Goal: Task Accomplishment & Management: Use online tool/utility

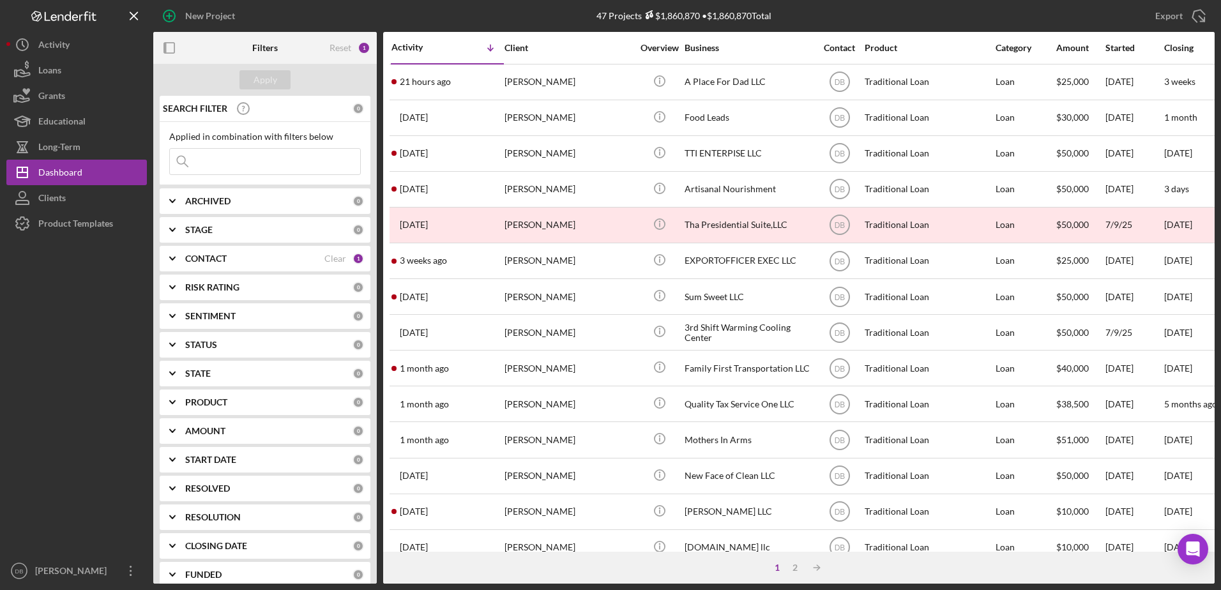
click at [206, 154] on input at bounding box center [265, 162] width 190 height 26
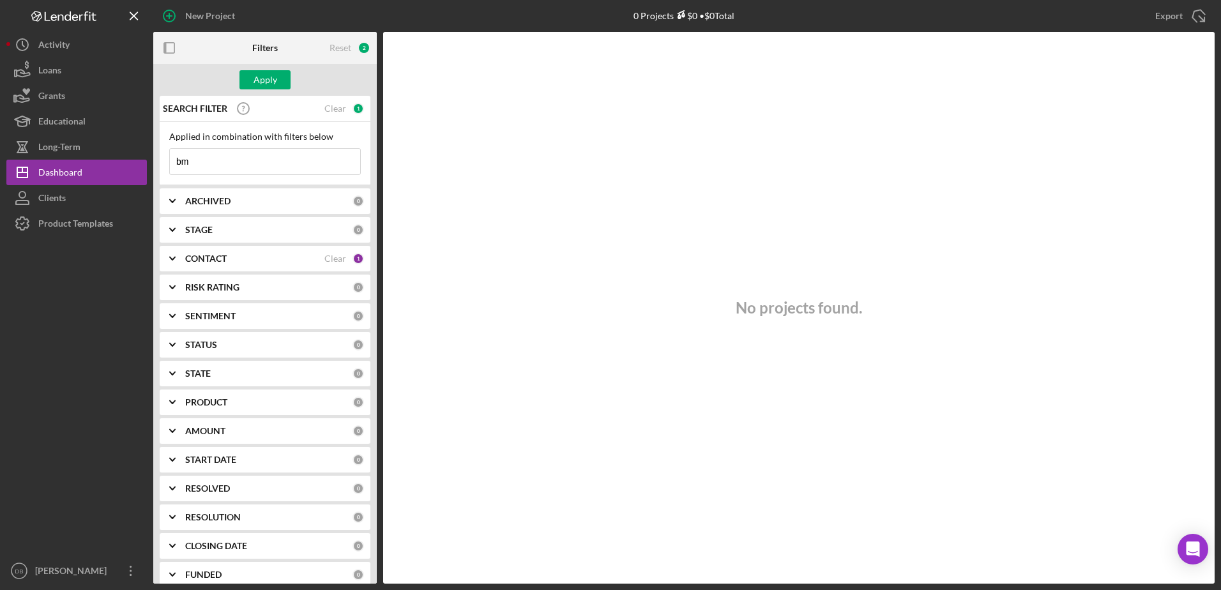
type input "b"
type input "cass"
click at [257, 258] on div "CONTACT" at bounding box center [254, 259] width 139 height 10
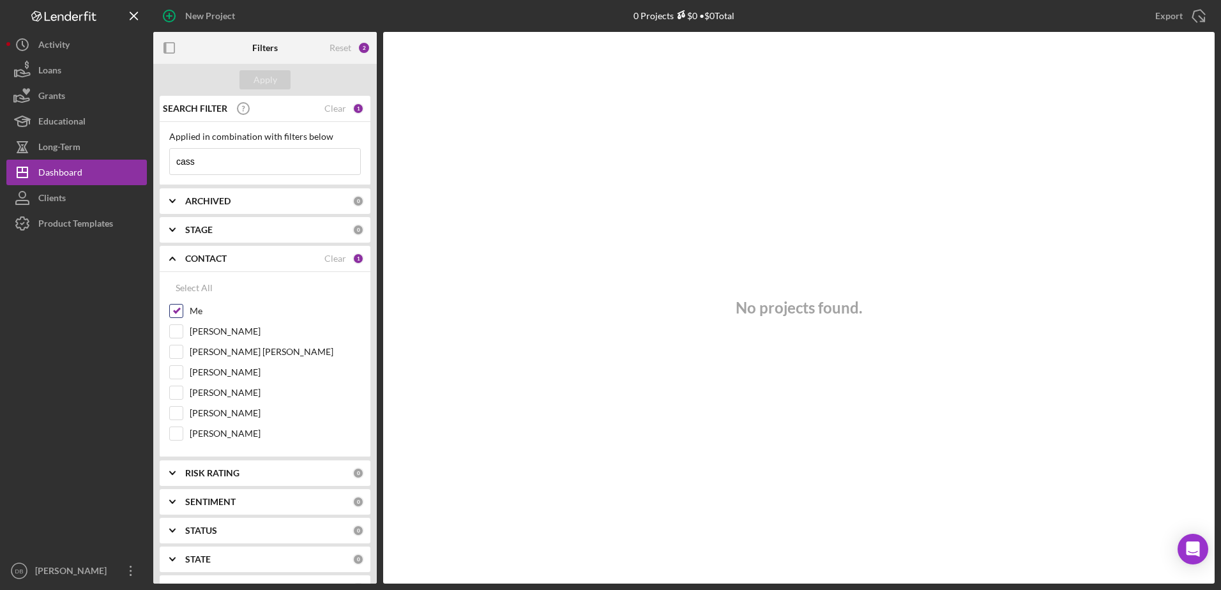
click at [181, 305] on div "Select All Me [PERSON_NAME] [PERSON_NAME] [PERSON_NAME] [PERSON_NAME] [PERSON_N…" at bounding box center [265, 361] width 192 height 172
click at [177, 308] on input "Me" at bounding box center [176, 311] width 13 height 13
checkbox input "false"
click at [261, 165] on input "cass" at bounding box center [265, 162] width 190 height 26
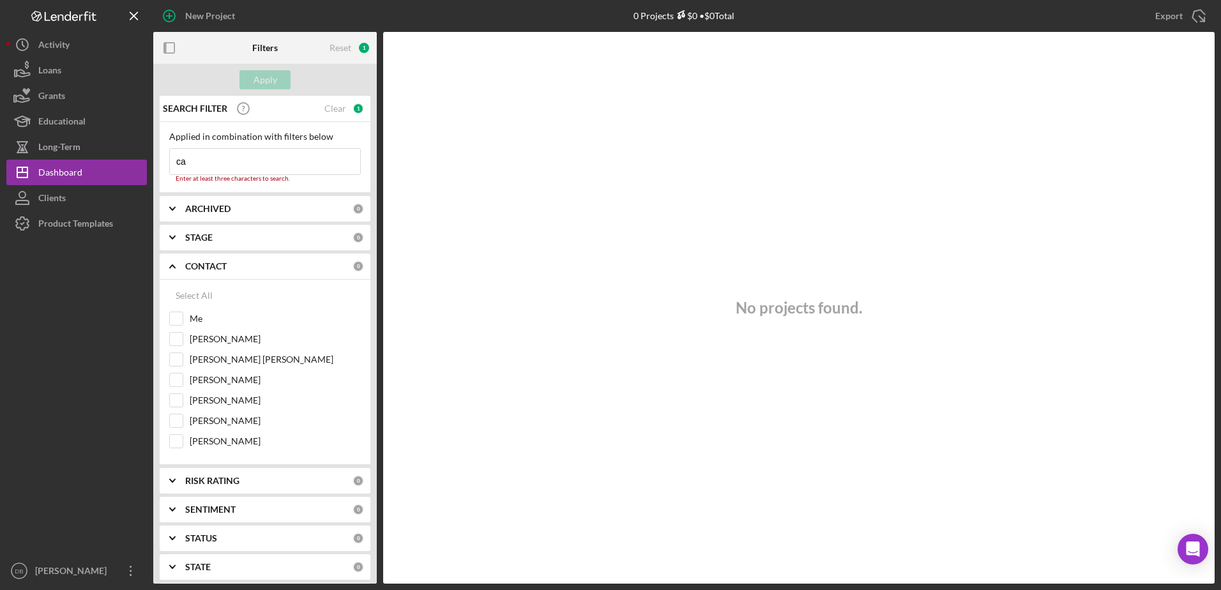
type input "c"
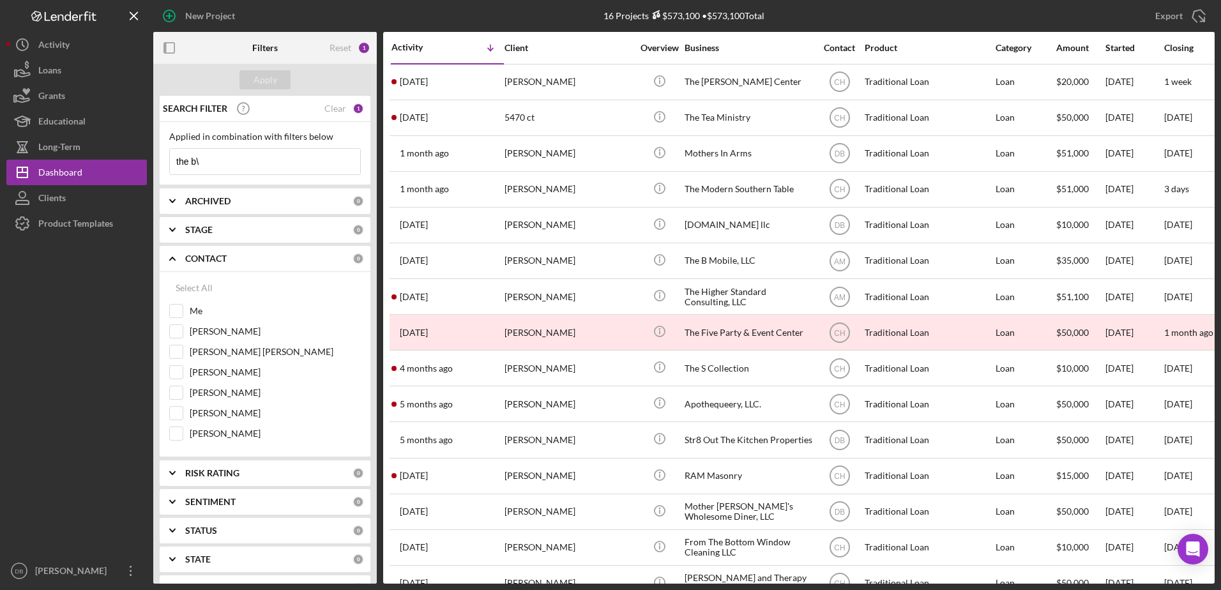
click at [256, 156] on input "the b\" at bounding box center [265, 162] width 190 height 26
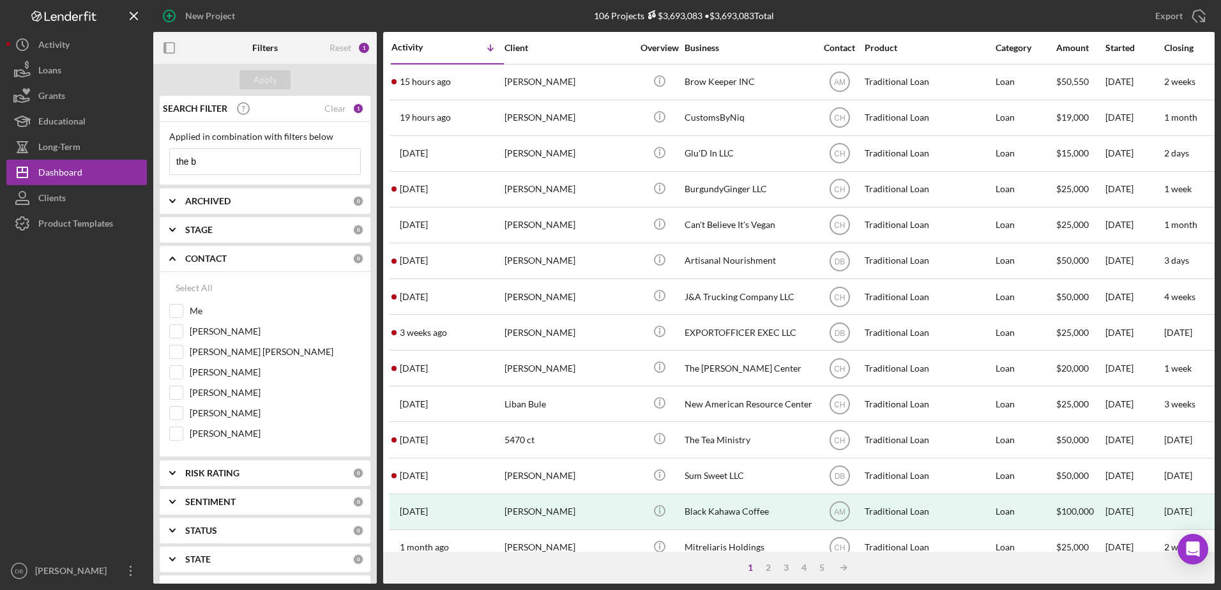
click at [262, 160] on input "the b" at bounding box center [265, 162] width 190 height 26
type input "the b mobile"
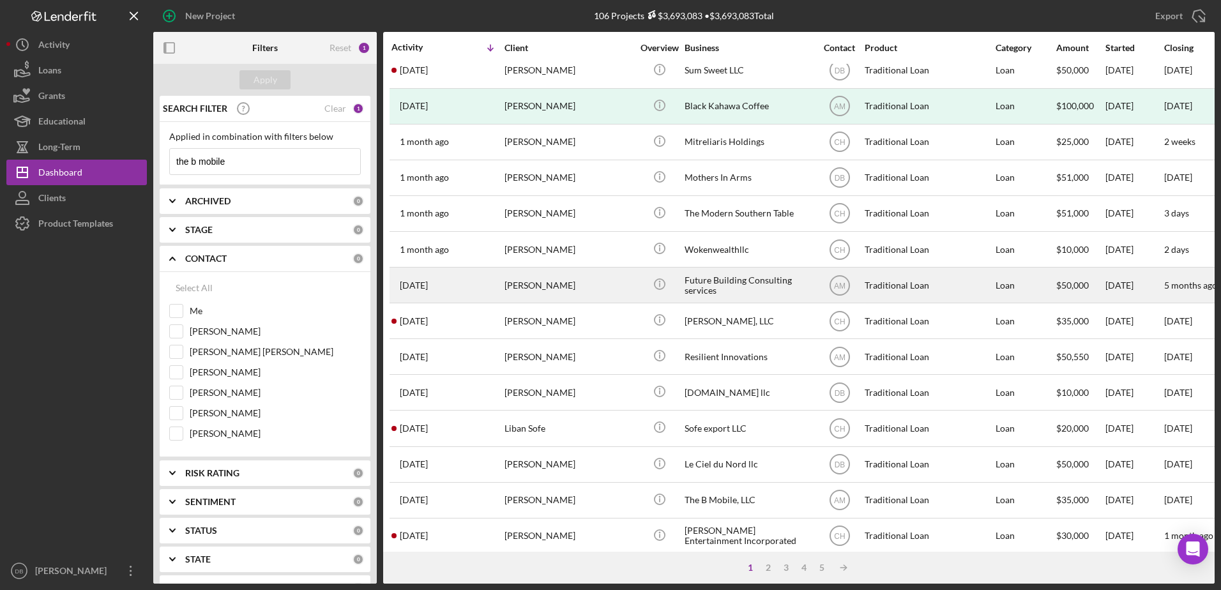
scroll to position [424, 0]
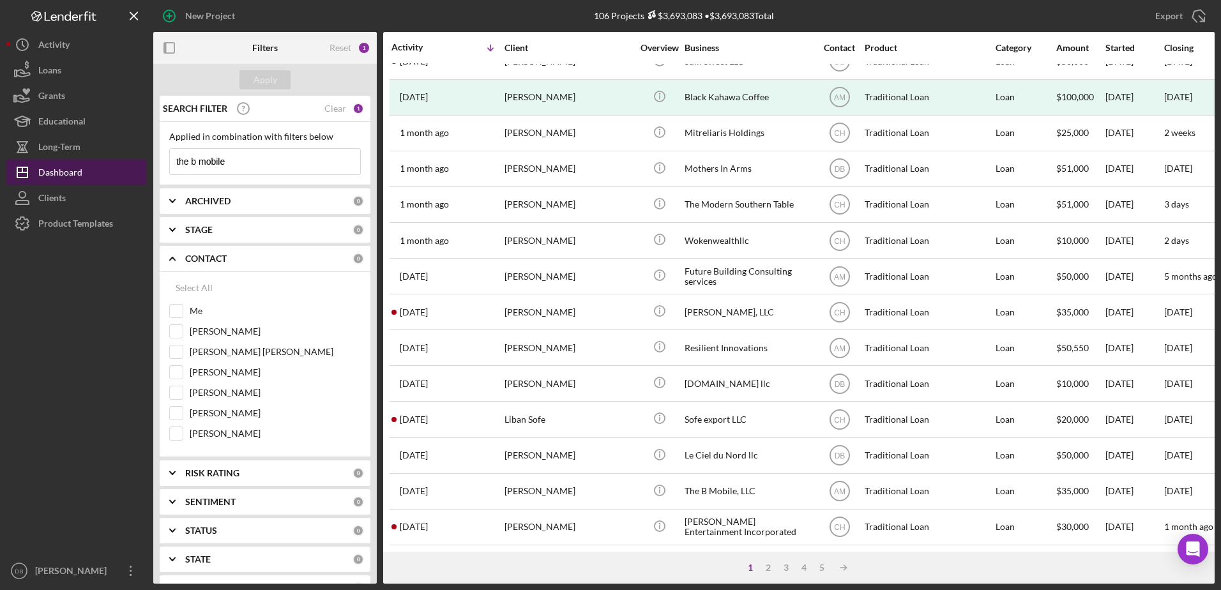
drag, startPoint x: 234, startPoint y: 162, endPoint x: 66, endPoint y: 161, distance: 167.3
click at [71, 162] on div "New Project 106 Projects $3,693,083 • $3,693,083 Total Export Icon/Export Filte…" at bounding box center [610, 292] width 1208 height 584
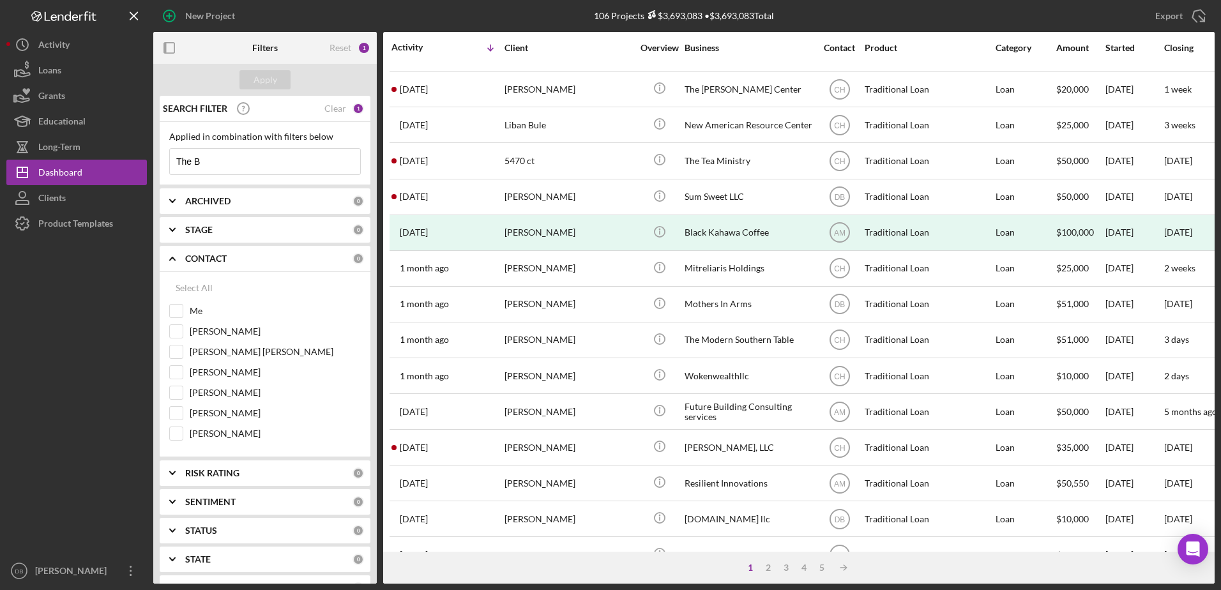
scroll to position [169, 0]
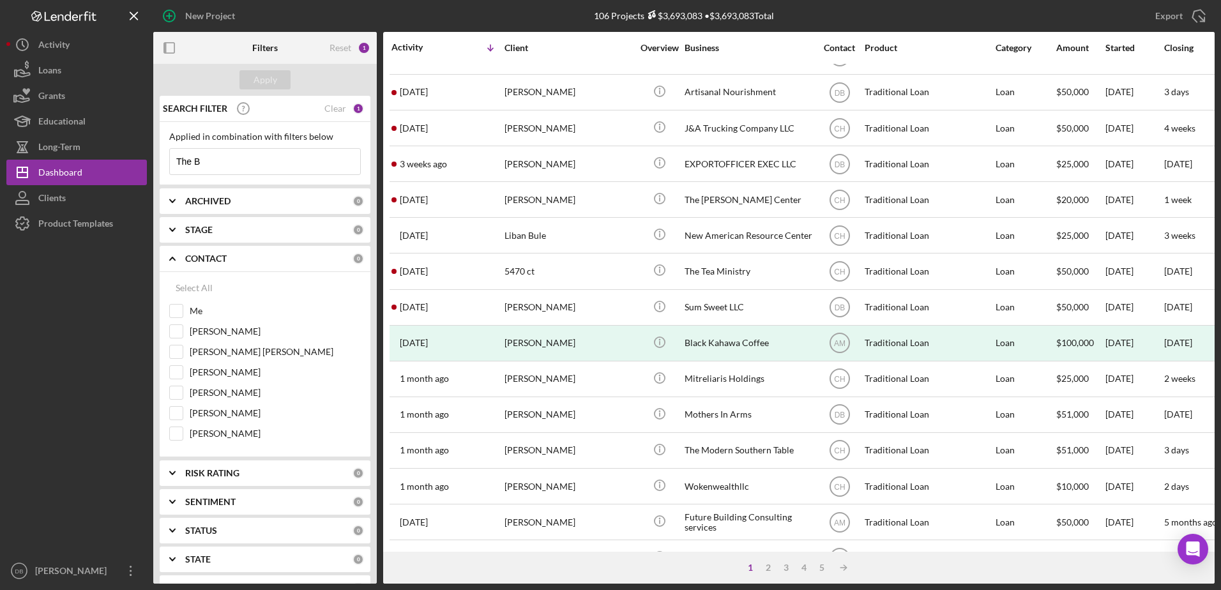
click at [174, 259] on polyline at bounding box center [172, 258] width 5 height 3
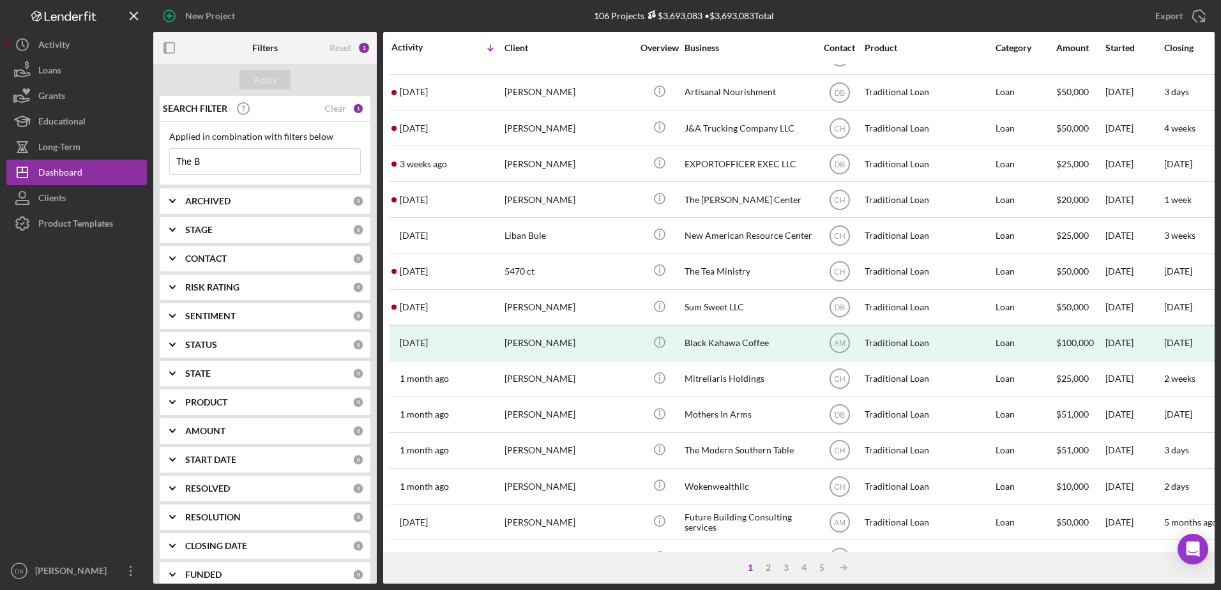
click at [214, 163] on input "The B" at bounding box center [265, 162] width 190 height 26
type input "T"
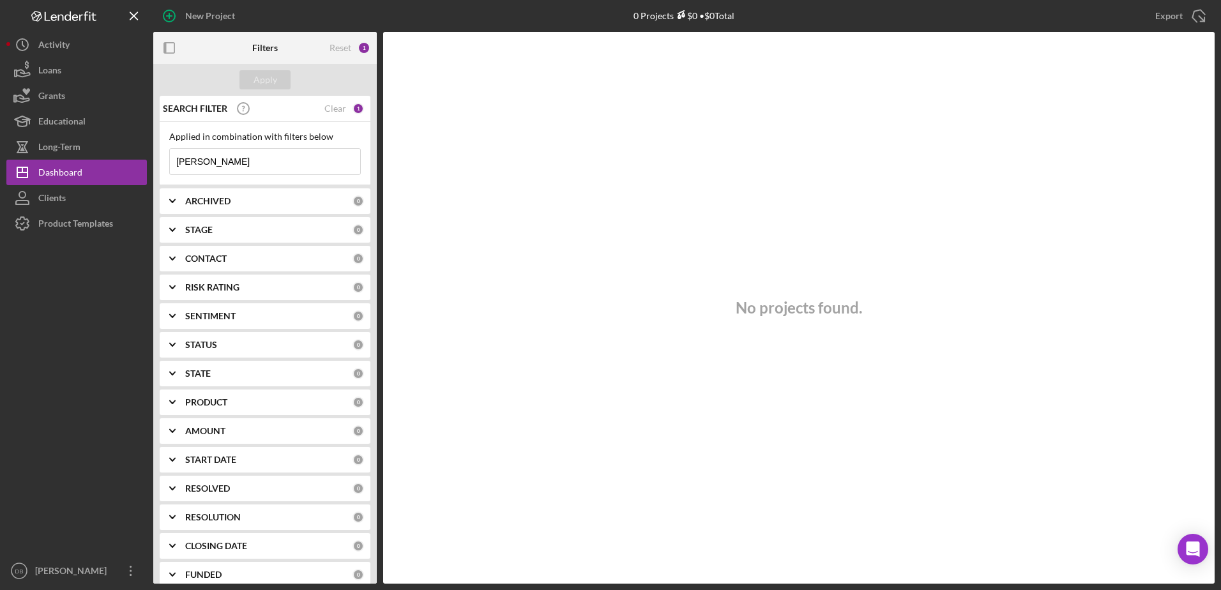
drag, startPoint x: 249, startPoint y: 167, endPoint x: 153, endPoint y: 166, distance: 95.8
click at [153, 166] on div "SEARCH FILTER Clear 1 Applied in combination with filters below Cssandra Icon/M…" at bounding box center [265, 340] width 224 height 488
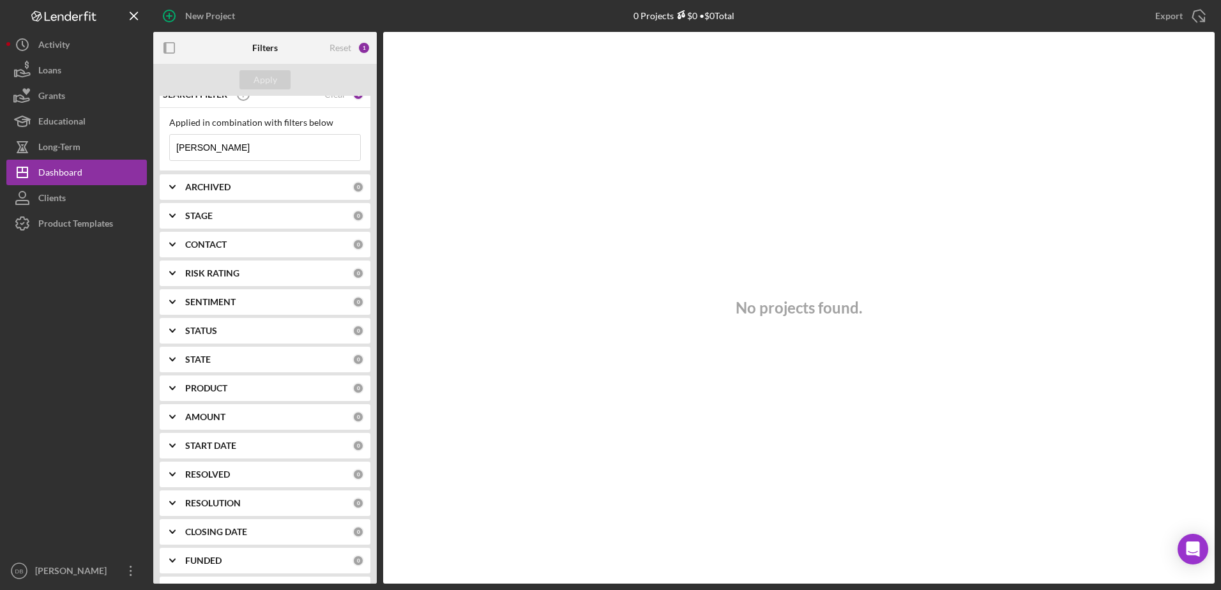
scroll to position [0, 0]
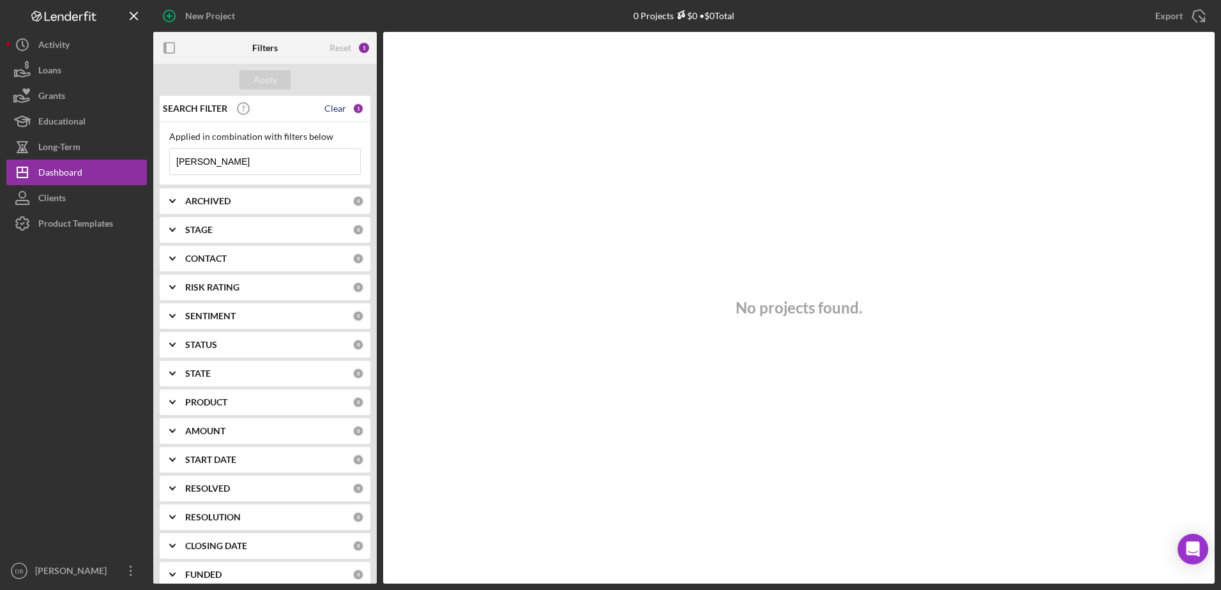
type input "[PERSON_NAME]"
click at [324, 113] on div "Clear" at bounding box center [335, 108] width 22 height 10
click at [281, 165] on input at bounding box center [265, 162] width 190 height 26
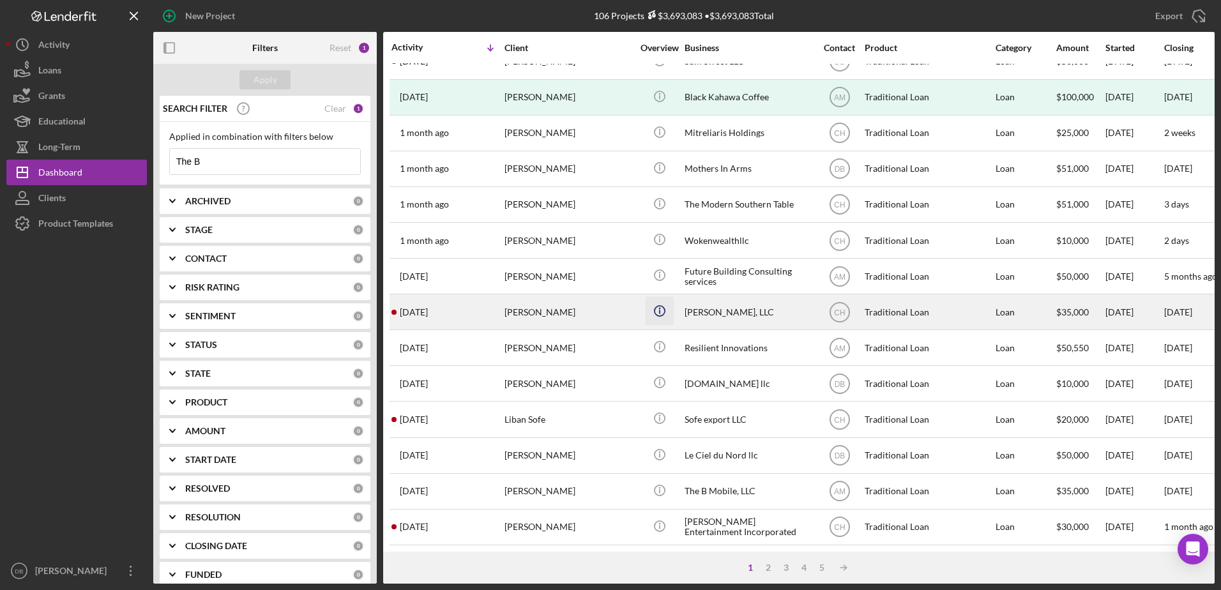
scroll to position [424, 0]
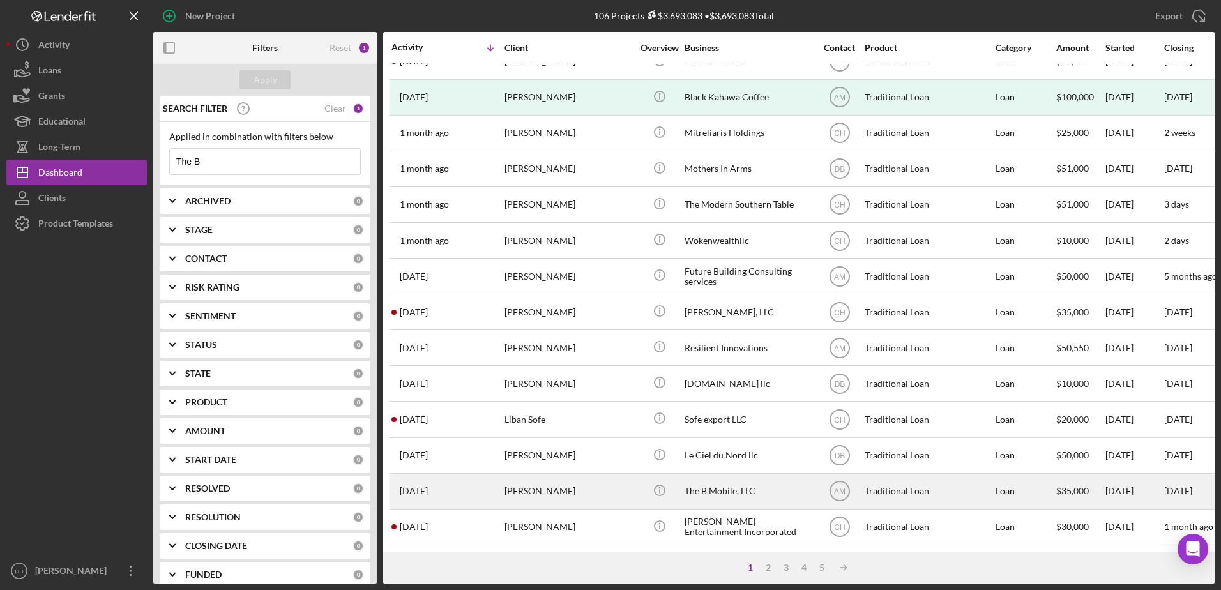
type input "The B"
click at [709, 475] on div "The B Mobile, LLC" at bounding box center [749, 492] width 128 height 34
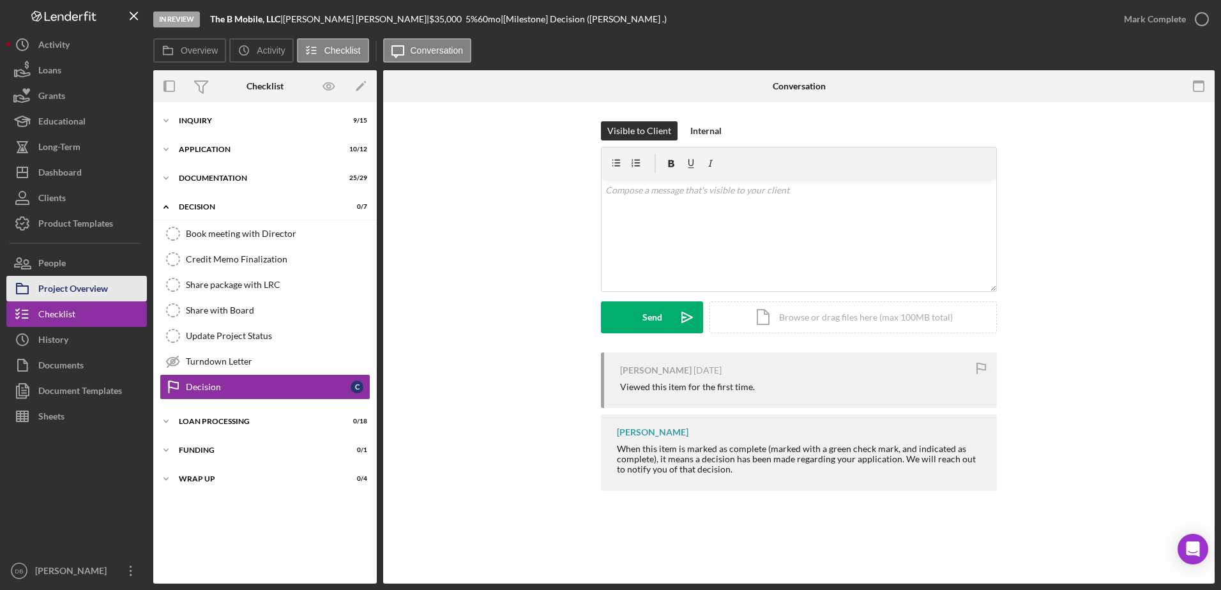
click at [83, 287] on div "Project Overview" at bounding box center [73, 290] width 70 height 29
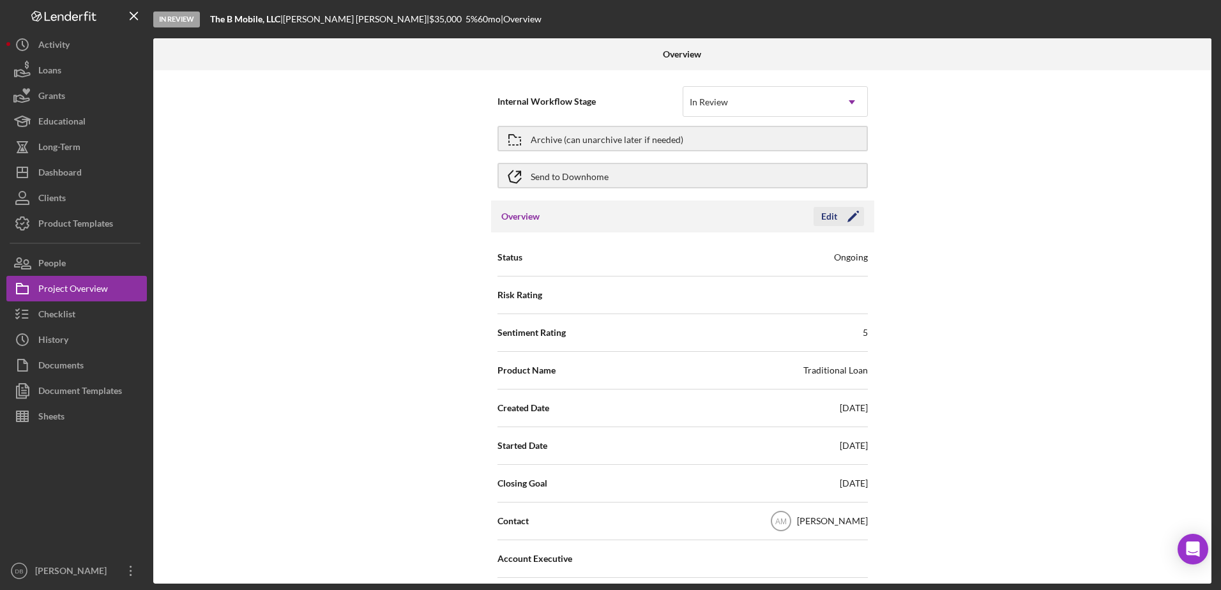
click at [846, 214] on icon "Icon/Edit" at bounding box center [853, 217] width 32 height 32
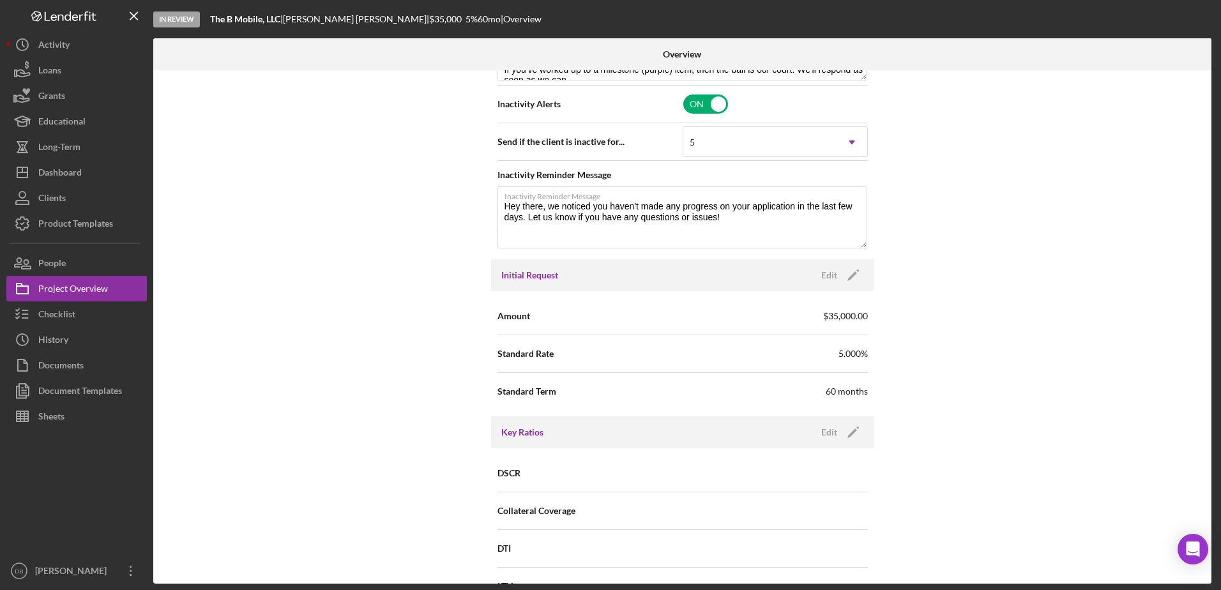
scroll to position [639, 0]
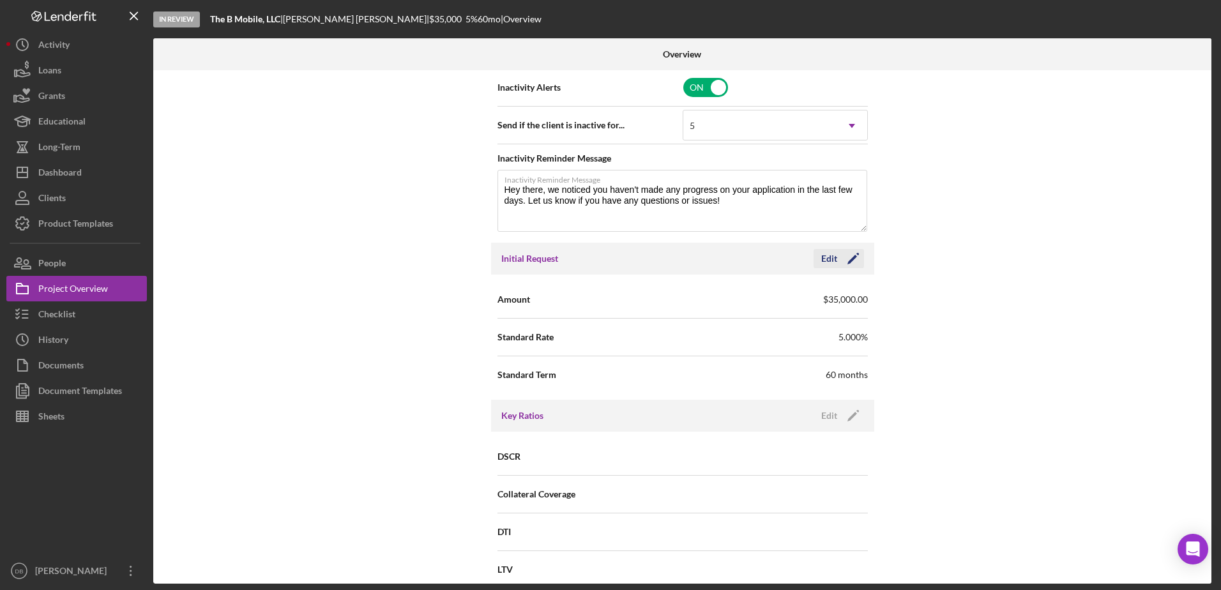
click at [849, 254] on icon "Icon/Edit" at bounding box center [853, 259] width 32 height 32
drag, startPoint x: 745, startPoint y: 293, endPoint x: 649, endPoint y: 305, distance: 96.6
click at [651, 305] on div "Amount $35,000" at bounding box center [683, 300] width 370 height 32
type input "$10,000"
click at [828, 258] on icon "button" at bounding box center [818, 259] width 32 height 32
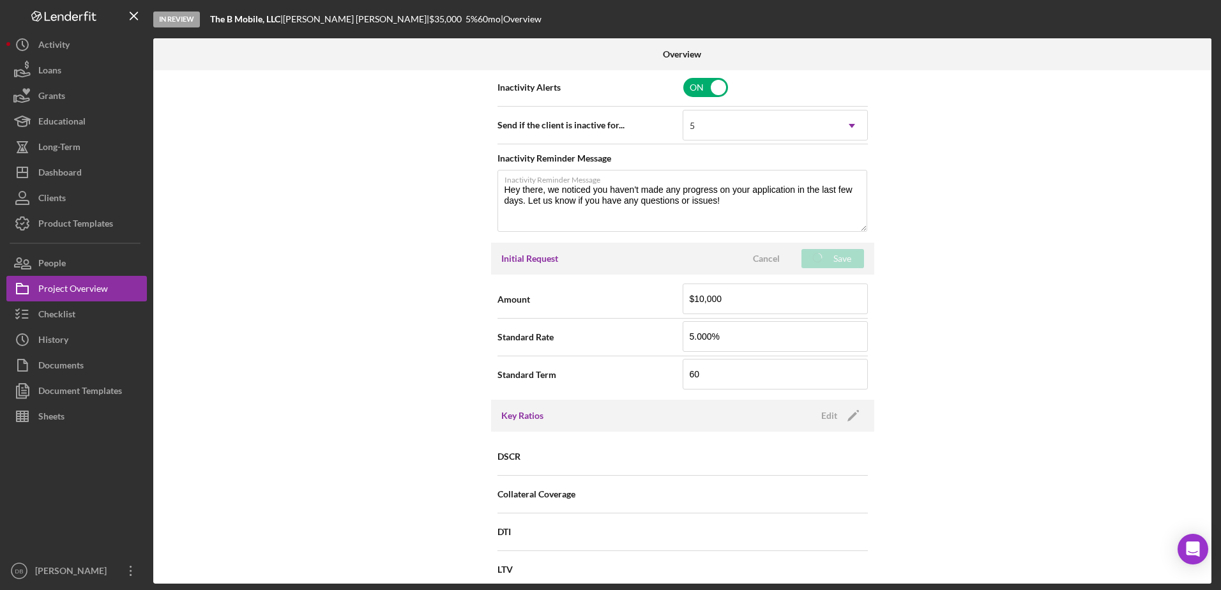
type textarea "Here's a snapshot of information that has been fully approved, as well as the i…"
